Goal: Task Accomplishment & Management: Manage account settings

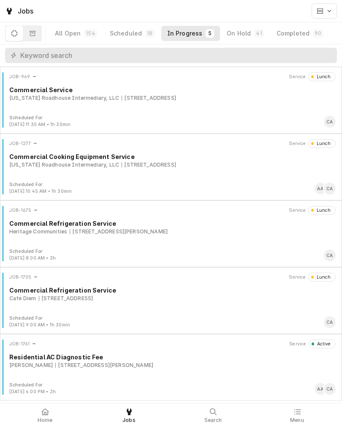
click at [108, 365] on div "10027 Gary St, La Vista, NE 68128" at bounding box center [104, 365] width 98 height 8
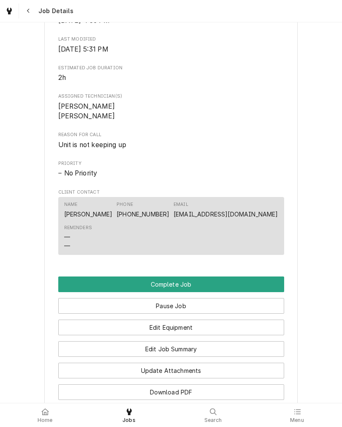
scroll to position [438, 0]
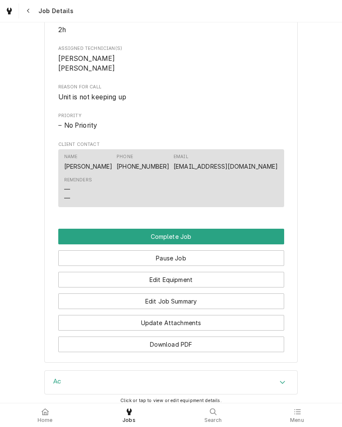
click at [63, 244] on button "Complete Job" at bounding box center [171, 237] width 226 height 16
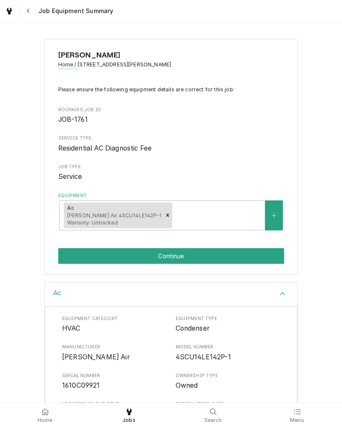
click at [70, 260] on button "Continue" at bounding box center [171, 256] width 226 height 16
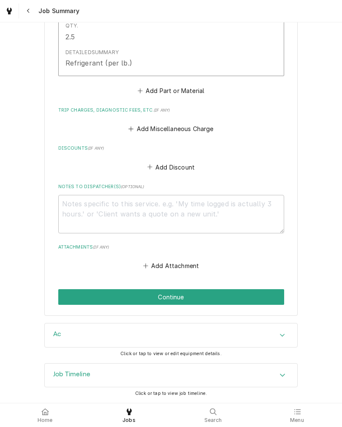
scroll to position [438, 0]
click at [70, 294] on button "Continue" at bounding box center [171, 297] width 226 height 16
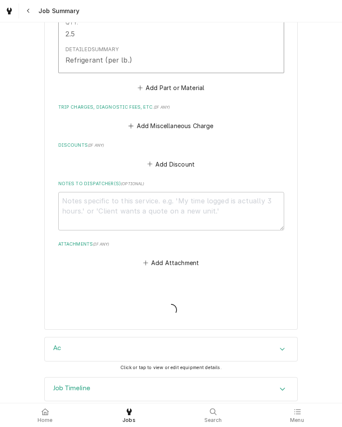
type textarea "x"
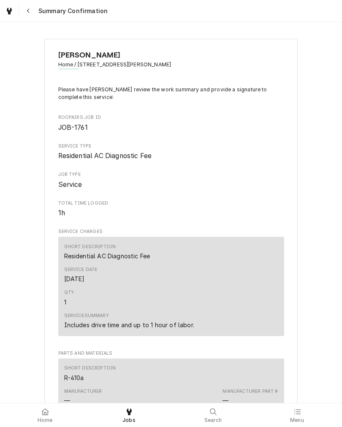
click at [44, 411] on icon at bounding box center [45, 411] width 8 height 7
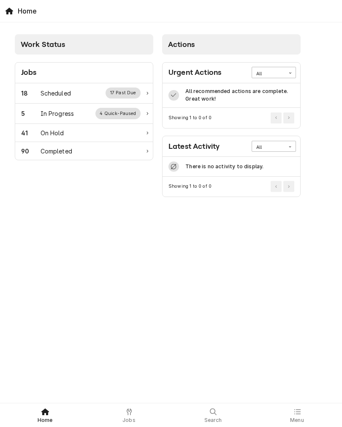
click at [46, 117] on div "In Progress" at bounding box center [58, 113] width 34 height 9
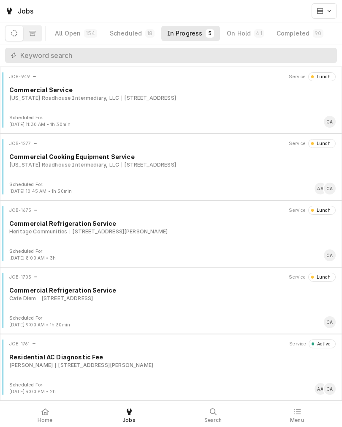
click at [55, 362] on div "10027 Gary St, La Vista, NE 68128" at bounding box center [104, 365] width 98 height 8
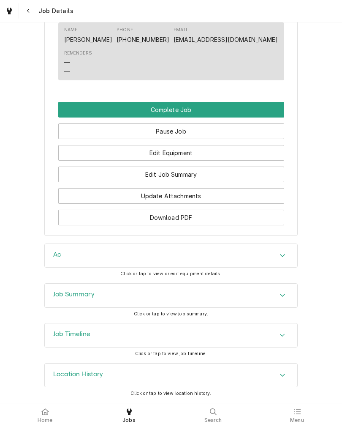
scroll to position [582, 0]
click at [78, 130] on button "Pause Job" at bounding box center [171, 131] width 226 height 16
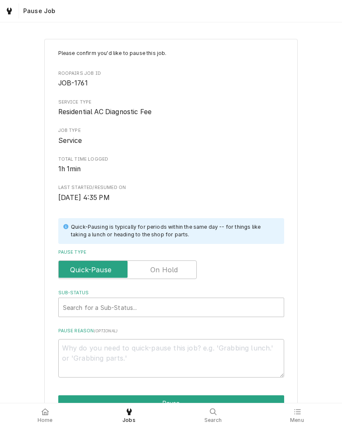
click at [150, 265] on input "Pause Type" at bounding box center [127, 269] width 131 height 19
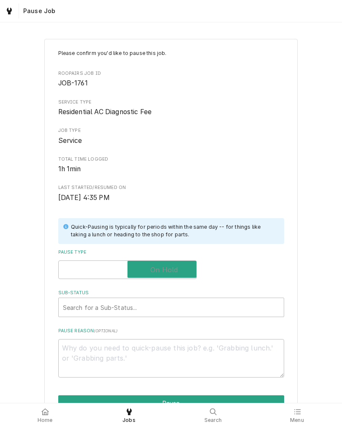
checkbox input "true"
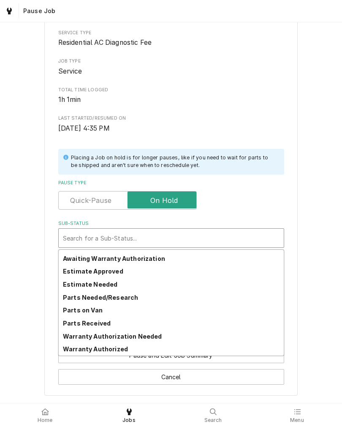
scroll to position [63, 0]
click at [73, 294] on strong "Parts Needed/Research" at bounding box center [100, 297] width 75 height 7
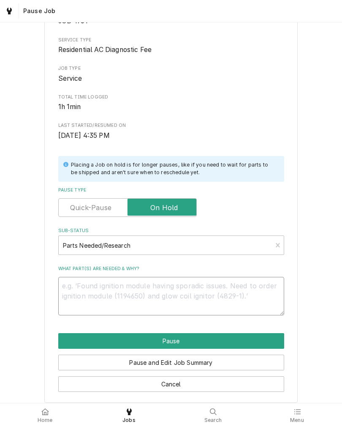
click at [72, 296] on textarea "What part(s) are needed & why?" at bounding box center [171, 296] width 226 height 38
type textarea "x"
type textarea "L"
type textarea "x"
type textarea "Le"
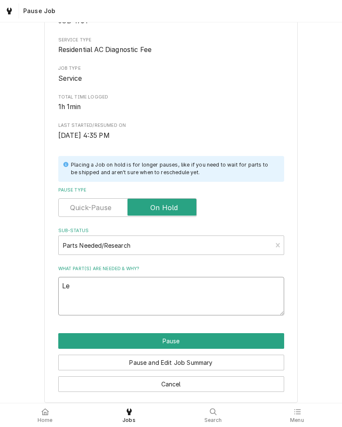
type textarea "x"
type textarea "Lea"
type textarea "x"
type textarea "Leak"
type textarea "x"
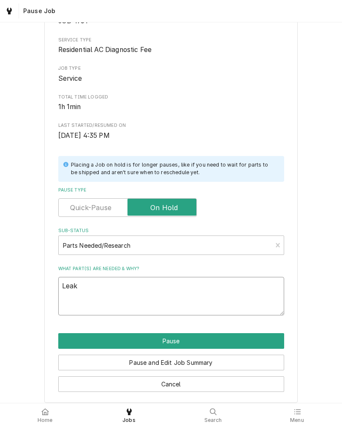
type textarea "Leak"
type textarea "x"
type textarea "Leak c"
type textarea "x"
type textarea "Leak ch"
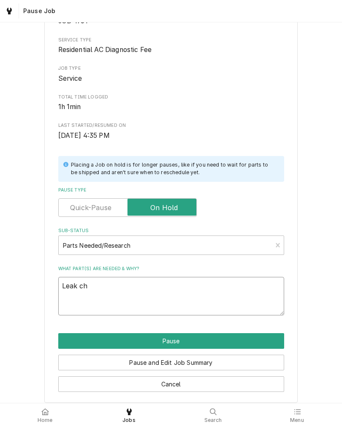
type textarea "x"
type textarea "Leak che"
type textarea "x"
type textarea "Leak chec"
type textarea "x"
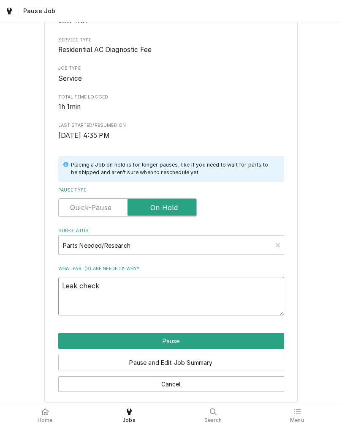
type textarea "Leak check"
click at [24, 280] on div "Please confirm you'd like to pause this job. Roopairs Job ID JOB-1761 Service T…" at bounding box center [171, 189] width 342 height 441
click at [65, 345] on button "Pause" at bounding box center [171, 341] width 226 height 16
type textarea "x"
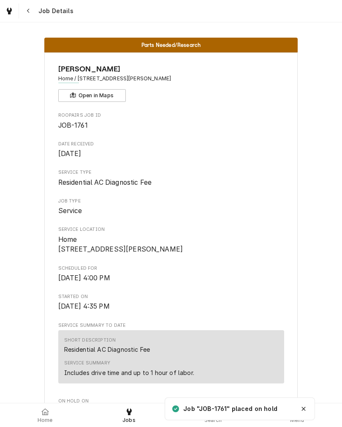
click at [50, 419] on span "Home" at bounding box center [45, 419] width 15 height 7
